Goal: Task Accomplishment & Management: Complete application form

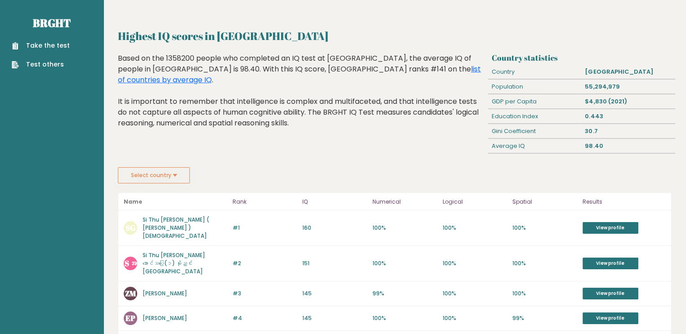
click at [61, 53] on ul "Take the test Test others" at bounding box center [40, 55] width 67 height 28
click at [58, 47] on link "Take the test" at bounding box center [41, 45] width 58 height 9
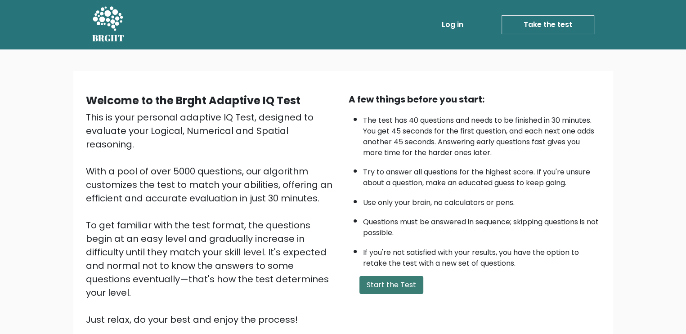
click at [394, 277] on button "Start the Test" at bounding box center [391, 285] width 64 height 18
click at [401, 283] on button "Start the Test" at bounding box center [391, 285] width 64 height 18
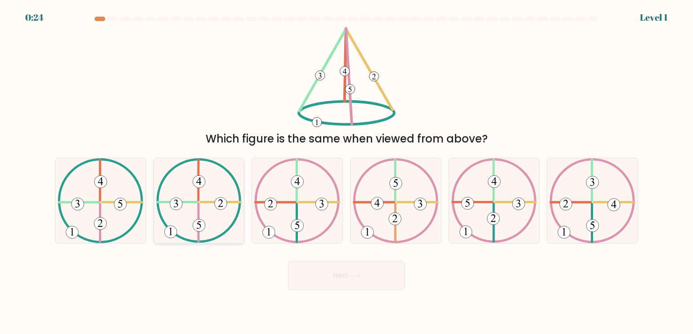
click at [198, 227] on 135 at bounding box center [199, 226] width 13 height 13
click at [346, 172] on input "b." at bounding box center [346, 169] width 0 height 4
radio input "true"
click at [353, 269] on button "Next" at bounding box center [346, 275] width 117 height 29
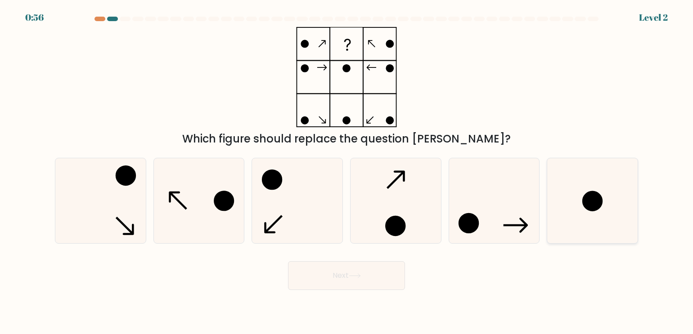
click at [603, 207] on icon at bounding box center [592, 200] width 85 height 85
click at [347, 172] on input "f." at bounding box center [346, 169] width 0 height 4
radio input "true"
click at [394, 278] on button "Next" at bounding box center [346, 275] width 117 height 29
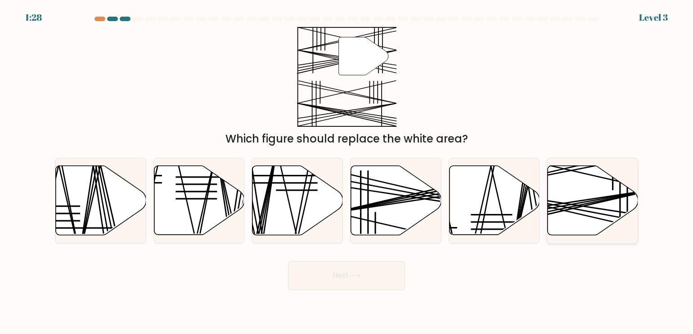
click at [579, 210] on line at bounding box center [563, 207] width 180 height 34
click at [347, 172] on input "f." at bounding box center [346, 169] width 0 height 4
radio input "true"
click at [380, 281] on button "Next" at bounding box center [346, 275] width 117 height 29
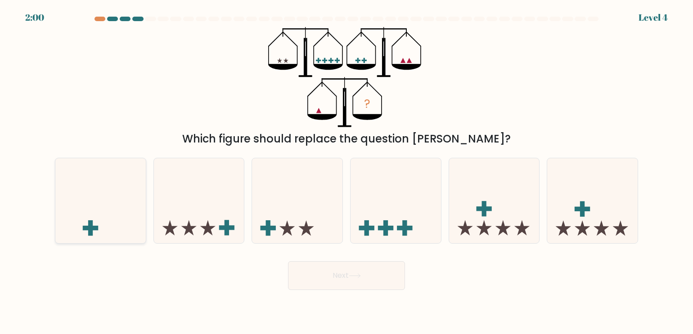
click at [119, 215] on icon at bounding box center [100, 200] width 90 height 75
click at [346, 172] on input "a." at bounding box center [346, 169] width 0 height 4
radio input "true"
click at [334, 289] on button "Next" at bounding box center [346, 275] width 117 height 29
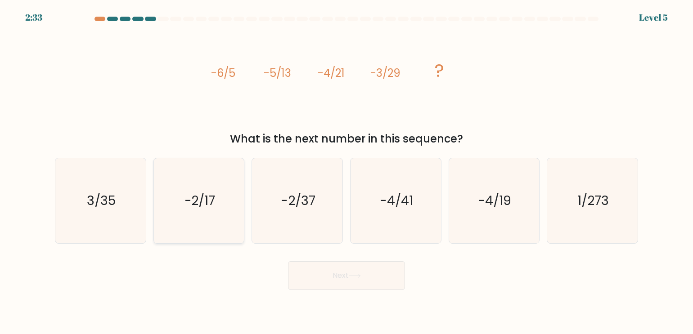
click at [223, 213] on icon "-2/17" at bounding box center [199, 200] width 85 height 85
click at [346, 172] on input "b. -2/17" at bounding box center [346, 169] width 0 height 4
radio input "true"
click at [323, 285] on button "Next" at bounding box center [346, 275] width 117 height 29
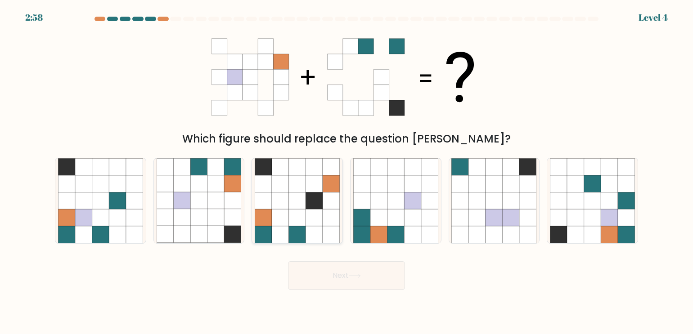
click at [318, 218] on icon at bounding box center [313, 217] width 17 height 17
click at [346, 172] on input "c." at bounding box center [346, 169] width 0 height 4
radio input "true"
click at [365, 267] on button "Next" at bounding box center [346, 275] width 117 height 29
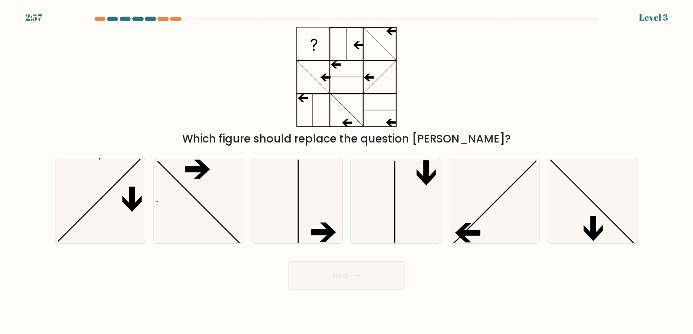
click at [372, 282] on button "Next" at bounding box center [346, 275] width 117 height 29
click at [211, 204] on icon at bounding box center [199, 200] width 85 height 85
click at [346, 172] on input "b." at bounding box center [346, 169] width 0 height 4
radio input "true"
click at [359, 207] on icon at bounding box center [395, 200] width 85 height 85
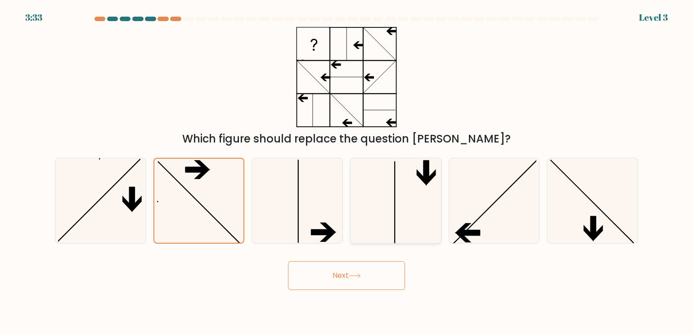
click at [347, 172] on input "d." at bounding box center [346, 169] width 0 height 4
radio input "true"
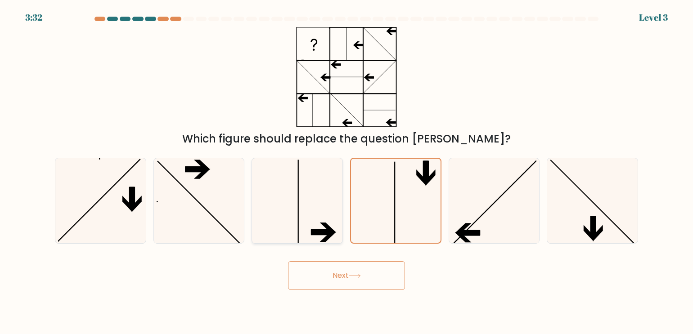
click at [300, 229] on icon at bounding box center [297, 200] width 85 height 85
click at [346, 172] on input "c." at bounding box center [346, 169] width 0 height 4
radio input "true"
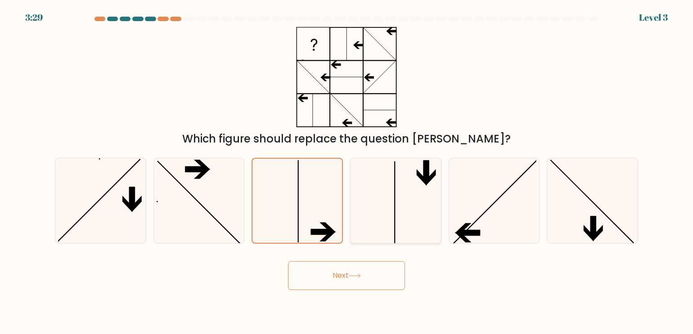
click at [408, 215] on icon at bounding box center [395, 200] width 85 height 85
click at [347, 172] on input "d." at bounding box center [346, 169] width 0 height 4
radio input "true"
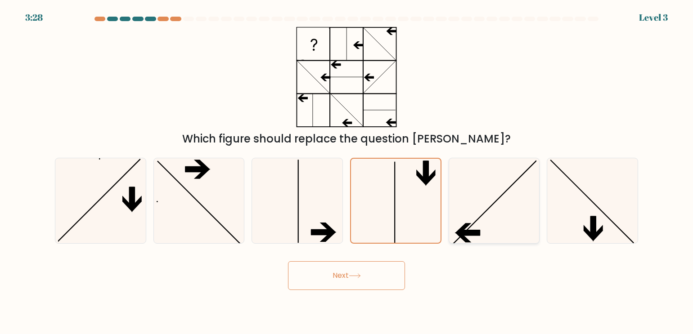
click at [516, 202] on icon at bounding box center [493, 200] width 85 height 85
click at [347, 172] on input "e." at bounding box center [346, 169] width 0 height 4
radio input "true"
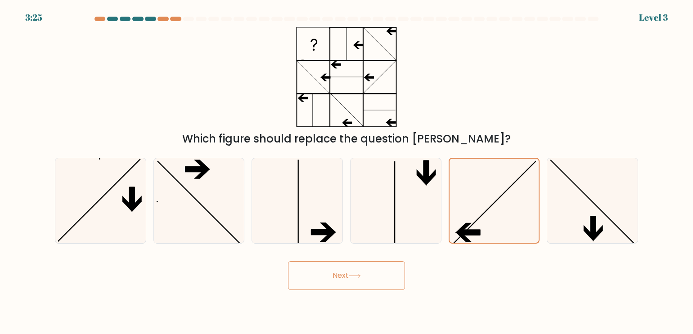
click at [375, 288] on button "Next" at bounding box center [346, 275] width 117 height 29
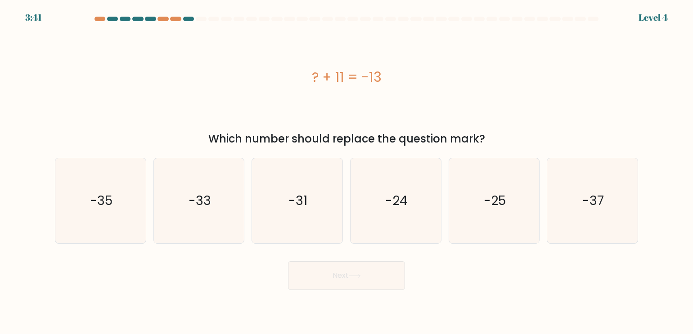
click at [507, 81] on div "? + 11 = -13" at bounding box center [346, 77] width 583 height 20
click at [484, 91] on div "? + 11 = -13" at bounding box center [346, 77] width 583 height 100
click at [374, 219] on icon "-24" at bounding box center [395, 200] width 85 height 85
click at [347, 172] on input "d. -24" at bounding box center [346, 169] width 0 height 4
radio input "true"
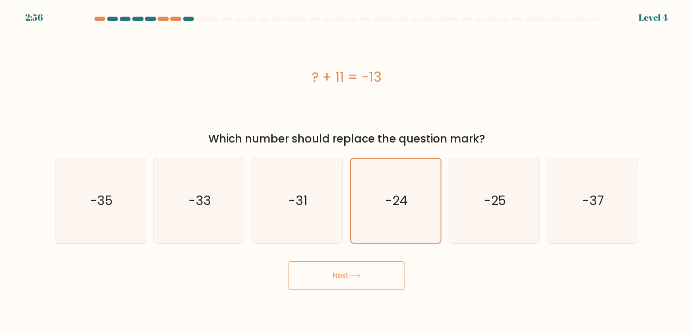
click at [371, 267] on button "Next" at bounding box center [346, 275] width 117 height 29
click at [373, 274] on button "Next" at bounding box center [346, 275] width 117 height 29
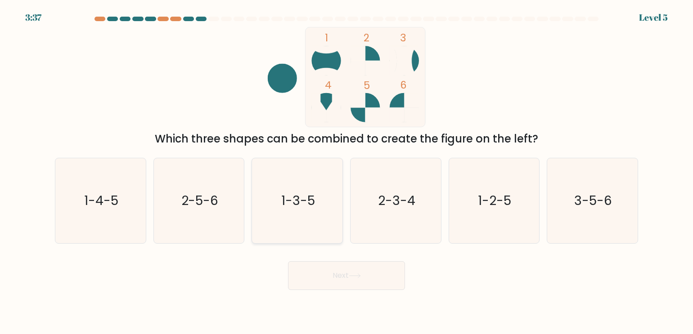
click at [325, 220] on icon "1-3-5" at bounding box center [297, 200] width 85 height 85
click at [346, 172] on input "c. 1-3-5" at bounding box center [346, 169] width 0 height 4
radio input "true"
click at [349, 271] on button "Next" at bounding box center [346, 275] width 117 height 29
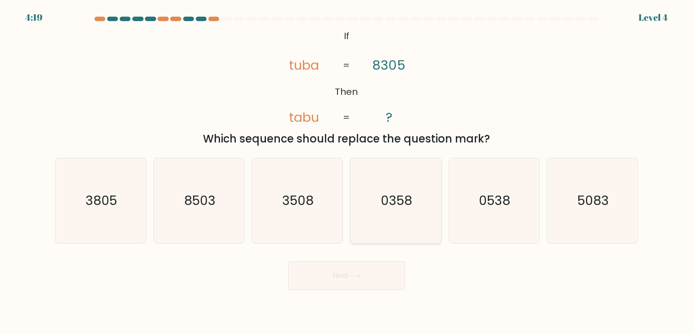
click at [356, 211] on icon "0358" at bounding box center [395, 200] width 85 height 85
click at [347, 172] on input "d. 0358" at bounding box center [346, 169] width 0 height 4
radio input "true"
click at [360, 258] on div "Next" at bounding box center [346, 273] width 594 height 36
click at [365, 276] on button "Next" at bounding box center [346, 275] width 117 height 29
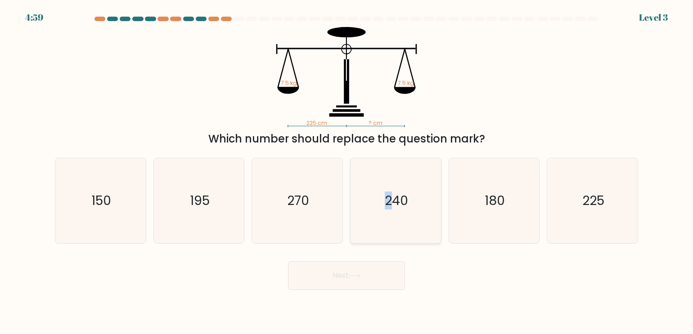
drag, startPoint x: 394, startPoint y: 219, endPoint x: 381, endPoint y: 213, distance: 14.1
click at [381, 213] on icon "240" at bounding box center [395, 200] width 85 height 85
click at [347, 172] on input "d. 240" at bounding box center [346, 169] width 0 height 4
radio input "true"
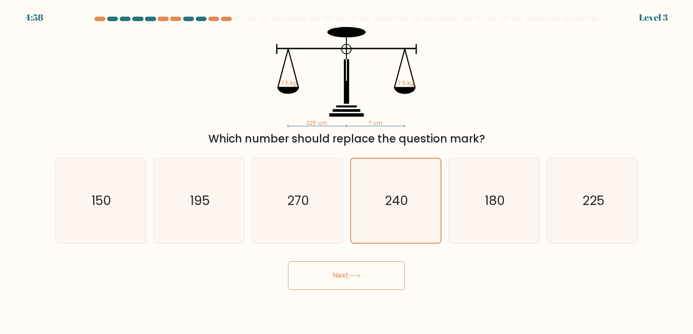
click at [368, 271] on button "Next" at bounding box center [346, 275] width 117 height 29
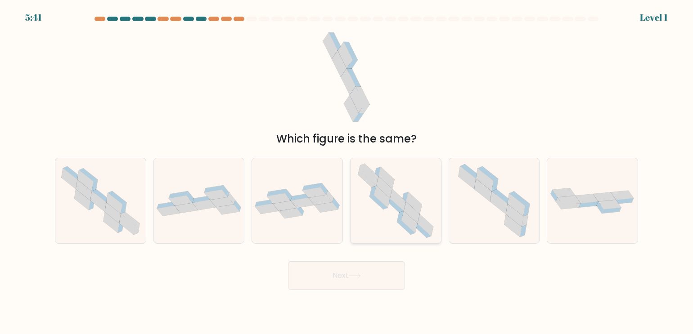
click at [390, 230] on icon at bounding box center [395, 200] width 86 height 85
click at [347, 172] on input "d." at bounding box center [346, 169] width 0 height 4
radio input "true"
click at [614, 199] on icon at bounding box center [604, 197] width 23 height 9
click at [347, 172] on input "f." at bounding box center [346, 169] width 0 height 4
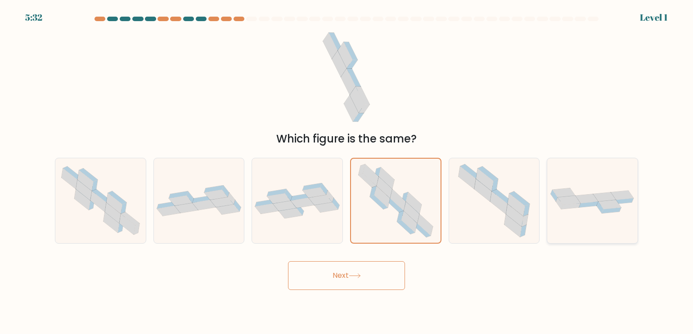
radio input "true"
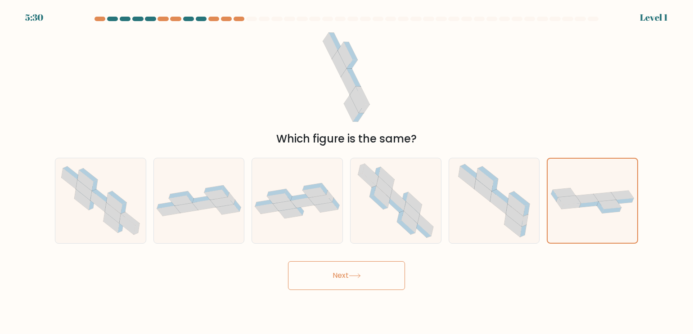
click at [353, 279] on button "Next" at bounding box center [346, 275] width 117 height 29
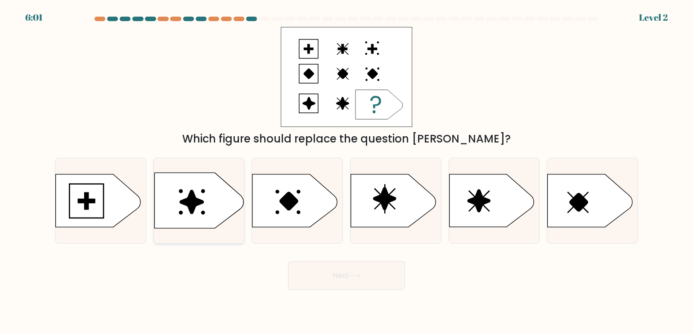
click at [195, 204] on icon at bounding box center [191, 202] width 24 height 24
click at [346, 172] on input "b." at bounding box center [346, 169] width 0 height 4
radio input "true"
click at [353, 291] on body "6:00 Level 2 a." at bounding box center [346, 167] width 693 height 334
click at [354, 282] on button "Next" at bounding box center [346, 275] width 117 height 29
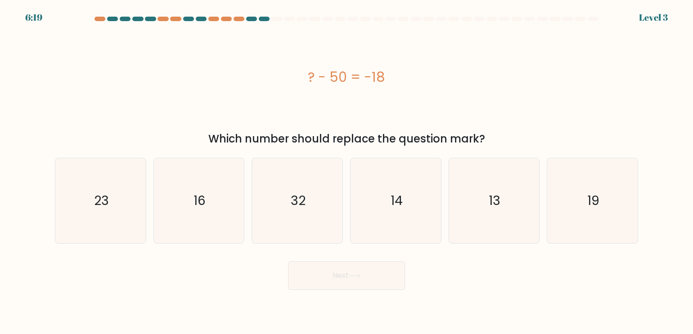
click at [459, 66] on div "? - 50 = -18" at bounding box center [346, 77] width 583 height 100
click at [227, 188] on icon "16" at bounding box center [199, 200] width 85 height 85
click at [346, 172] on input "b. 16" at bounding box center [346, 169] width 0 height 4
radio input "true"
click at [314, 279] on button "Next" at bounding box center [346, 275] width 117 height 29
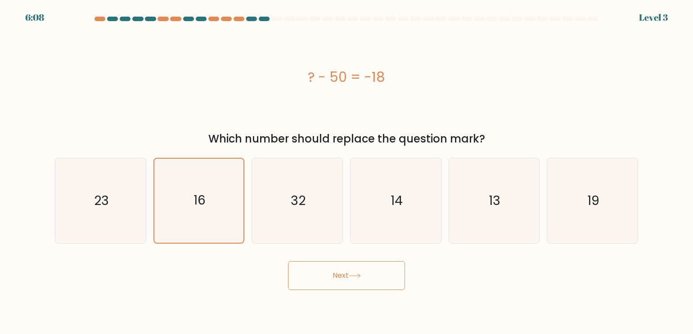
click at [334, 282] on button "Next" at bounding box center [346, 275] width 117 height 29
